Goal: Entertainment & Leisure: Browse casually

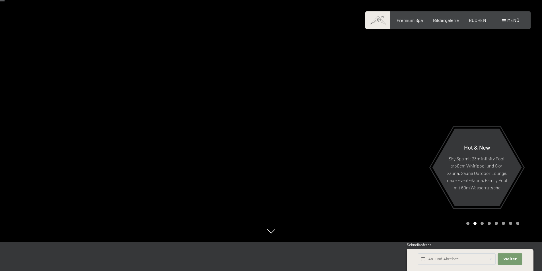
scroll to position [28, 0]
click at [446, 20] on span "Bildergalerie" at bounding box center [446, 19] width 26 height 5
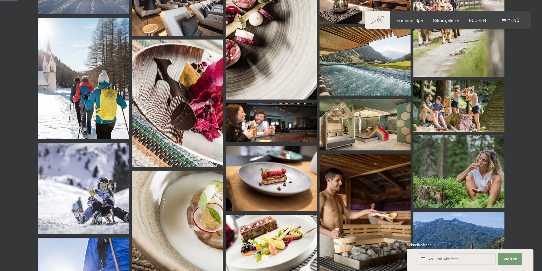
scroll to position [256, 0]
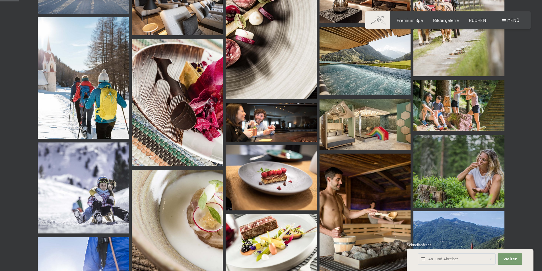
click at [265, 71] on img at bounding box center [271, 30] width 91 height 137
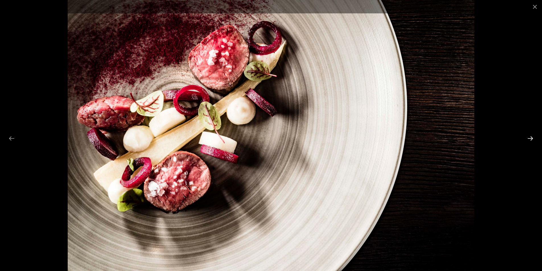
click at [531, 137] on button "Next slide" at bounding box center [531, 138] width 12 height 11
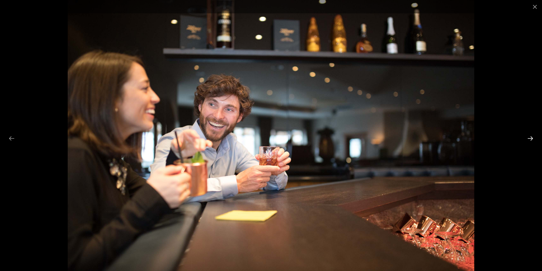
click at [530, 137] on button "Next slide" at bounding box center [531, 138] width 12 height 11
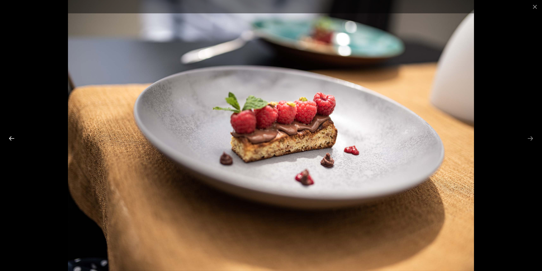
click at [10, 139] on button "Previous slide" at bounding box center [12, 138] width 12 height 11
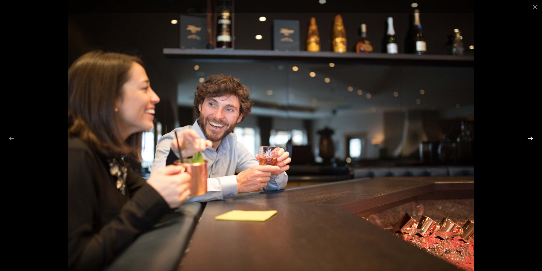
click at [531, 138] on button "Next slide" at bounding box center [531, 138] width 12 height 11
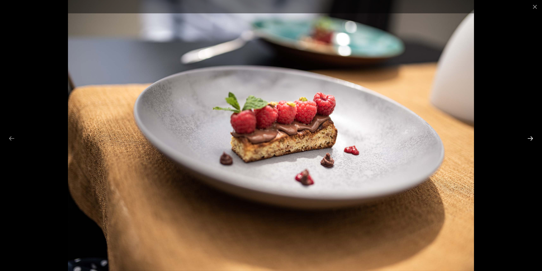
click at [531, 138] on button "Next slide" at bounding box center [531, 138] width 12 height 11
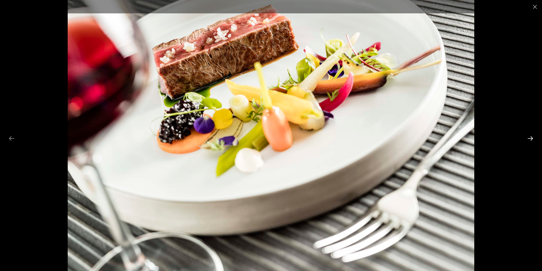
click at [531, 138] on button "Next slide" at bounding box center [531, 138] width 12 height 11
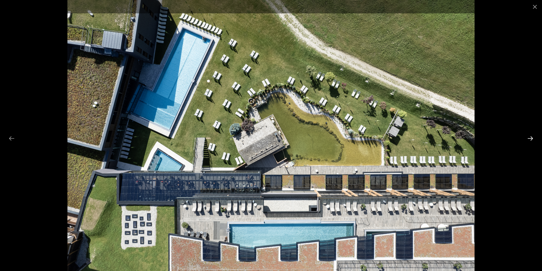
click at [531, 138] on button "Next slide" at bounding box center [531, 138] width 12 height 11
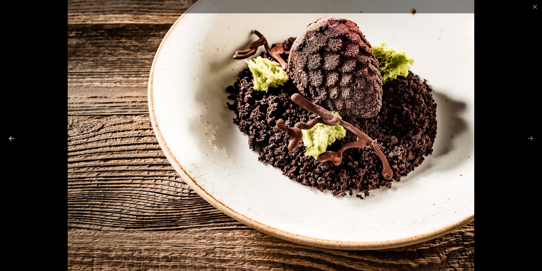
click at [12, 138] on button "Previous slide" at bounding box center [12, 138] width 12 height 11
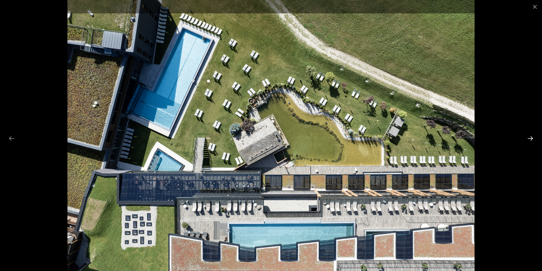
click at [532, 137] on button "Next slide" at bounding box center [531, 138] width 12 height 11
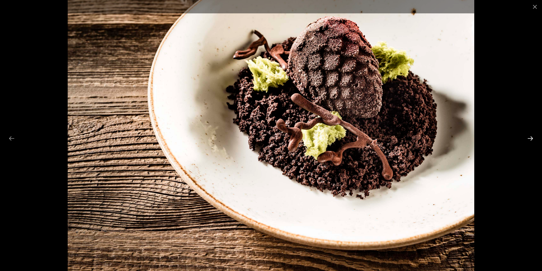
click at [532, 137] on button "Next slide" at bounding box center [531, 138] width 12 height 11
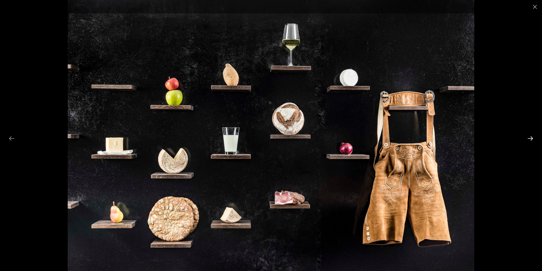
click at [532, 137] on button "Next slide" at bounding box center [531, 138] width 12 height 11
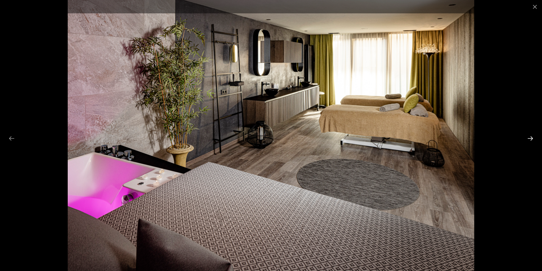
click at [532, 137] on button "Next slide" at bounding box center [531, 138] width 12 height 11
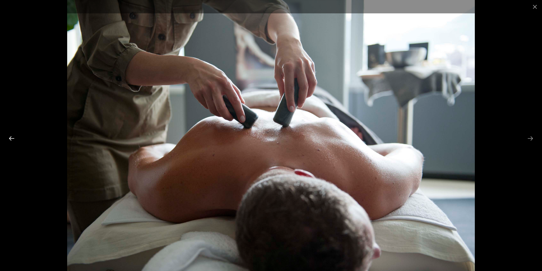
click at [14, 140] on button "Previous slide" at bounding box center [12, 138] width 12 height 11
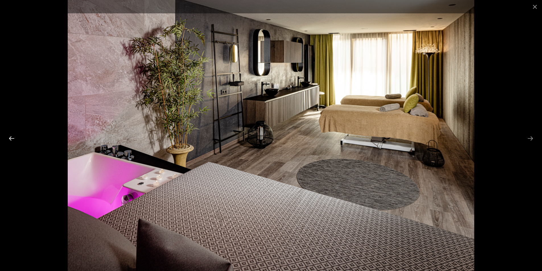
click at [14, 140] on button "Previous slide" at bounding box center [12, 138] width 12 height 11
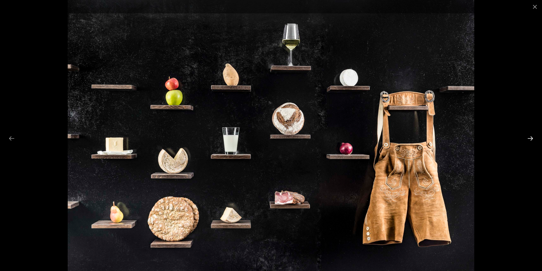
click at [531, 137] on button "Next slide" at bounding box center [531, 138] width 12 height 11
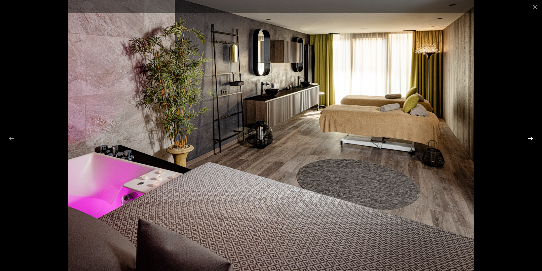
click at [531, 137] on button "Next slide" at bounding box center [531, 138] width 12 height 11
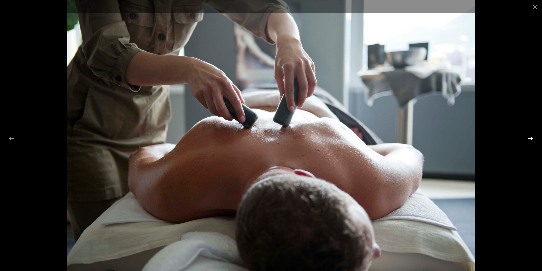
click at [531, 137] on button "Next slide" at bounding box center [531, 138] width 12 height 11
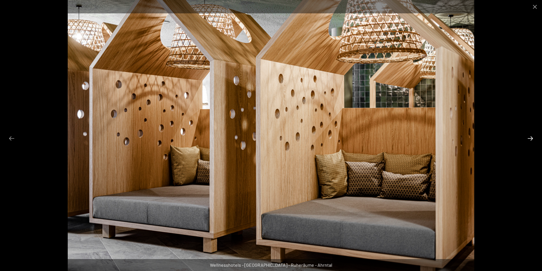
click at [531, 137] on button "Next slide" at bounding box center [531, 138] width 12 height 11
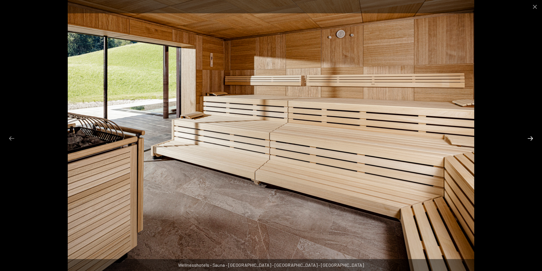
click at [531, 137] on button "Next slide" at bounding box center [531, 138] width 12 height 11
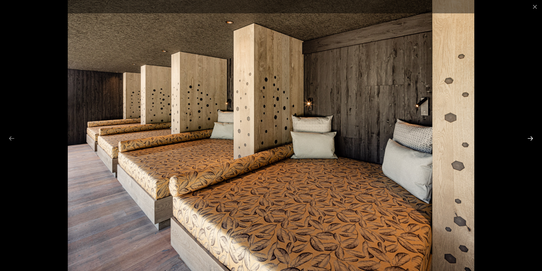
click at [531, 137] on button "Next slide" at bounding box center [531, 138] width 12 height 11
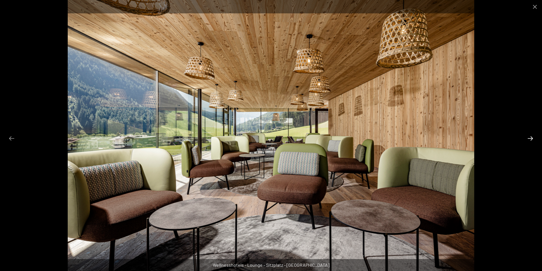
click at [531, 137] on button "Next slide" at bounding box center [531, 138] width 12 height 11
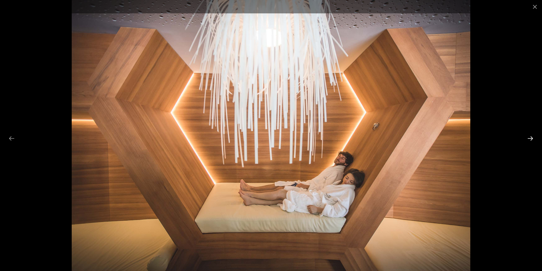
click at [529, 138] on button "Next slide" at bounding box center [531, 138] width 12 height 11
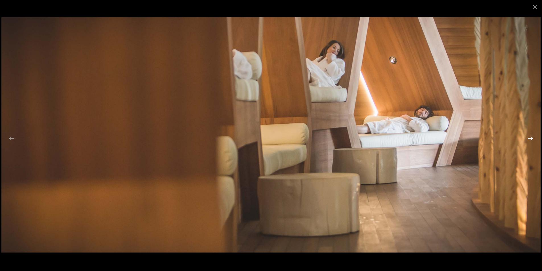
click at [529, 138] on button "Next slide" at bounding box center [531, 138] width 12 height 11
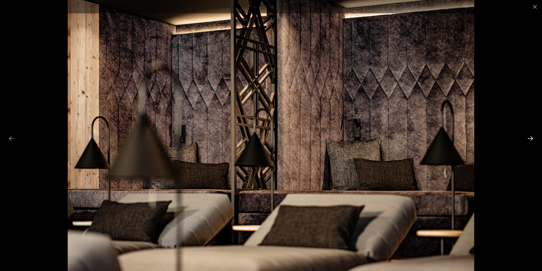
click at [529, 138] on button "Next slide" at bounding box center [531, 138] width 12 height 11
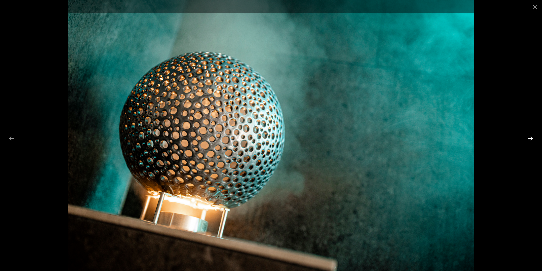
click at [529, 138] on button "Next slide" at bounding box center [531, 138] width 12 height 11
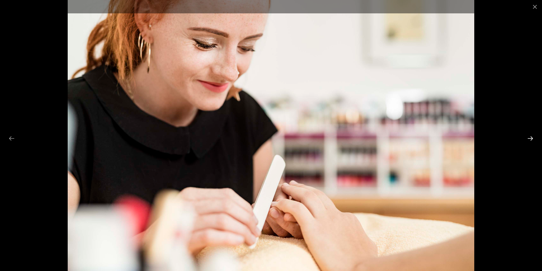
click at [529, 138] on button "Next slide" at bounding box center [531, 138] width 12 height 11
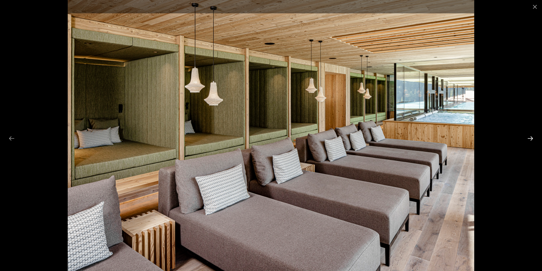
click at [529, 138] on button "Next slide" at bounding box center [531, 138] width 12 height 11
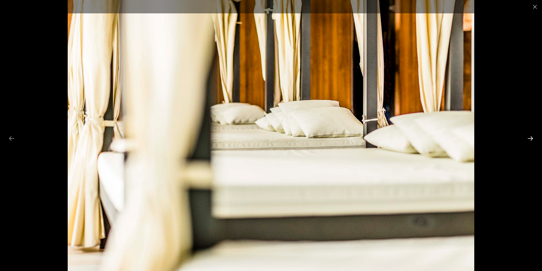
click at [529, 138] on button "Next slide" at bounding box center [531, 138] width 12 height 11
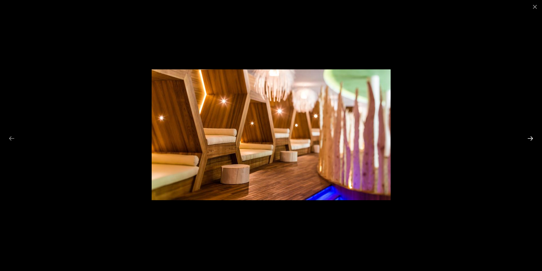
click at [529, 138] on button "Next slide" at bounding box center [531, 138] width 12 height 11
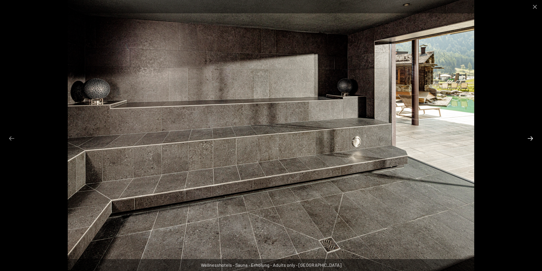
click at [529, 138] on button "Next slide" at bounding box center [531, 138] width 12 height 11
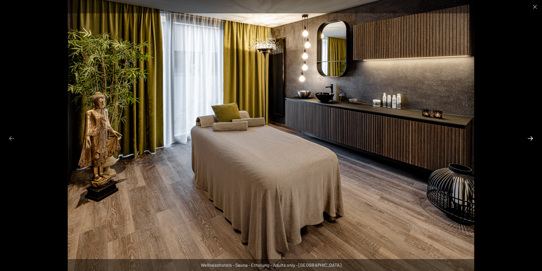
click at [529, 138] on button "Next slide" at bounding box center [531, 138] width 12 height 11
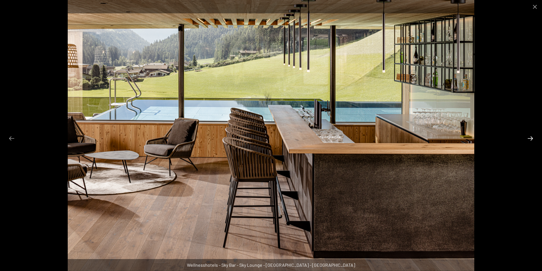
click at [529, 138] on button "Next slide" at bounding box center [531, 138] width 12 height 11
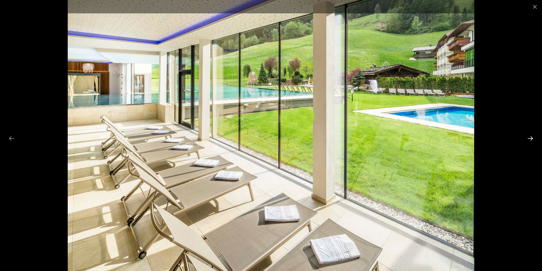
drag, startPoint x: 529, startPoint y: 138, endPoint x: 526, endPoint y: 135, distance: 4.4
click at [529, 138] on button "Next slide" at bounding box center [531, 138] width 12 height 11
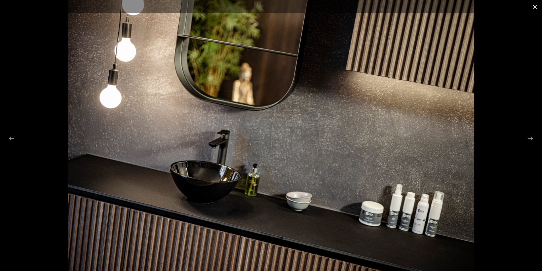
click at [534, 6] on button "Close gallery" at bounding box center [535, 6] width 14 height 13
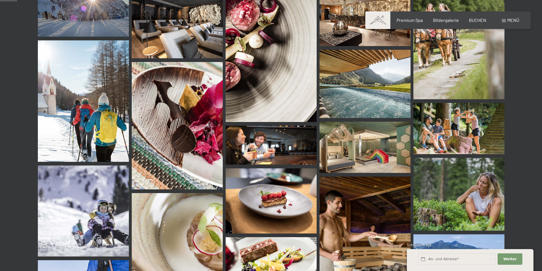
scroll to position [228, 0]
